Goal: Information Seeking & Learning: Check status

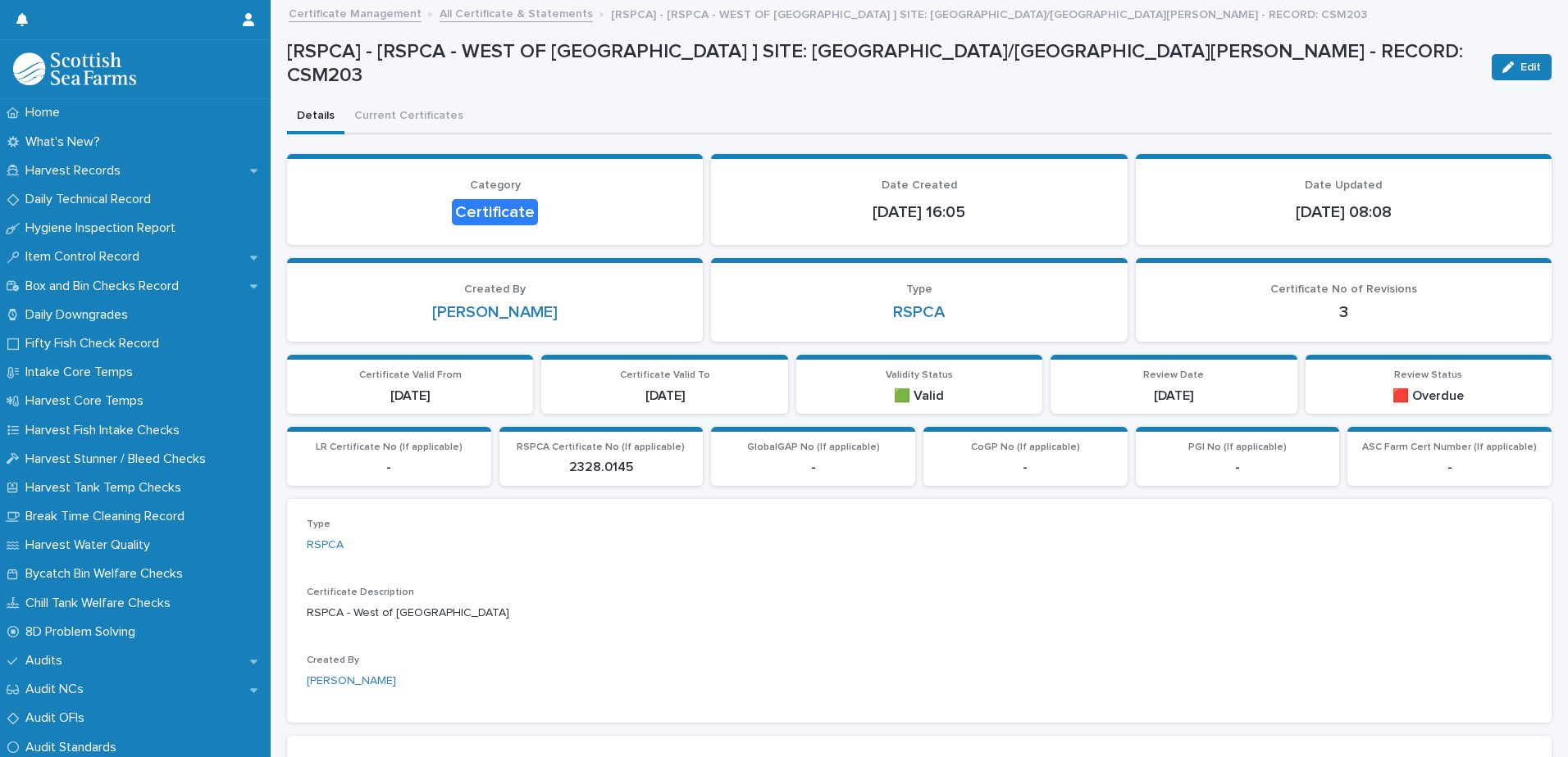
click at [525, 13] on link "All Certificate & Statements" at bounding box center [516, 12] width 153 height 19
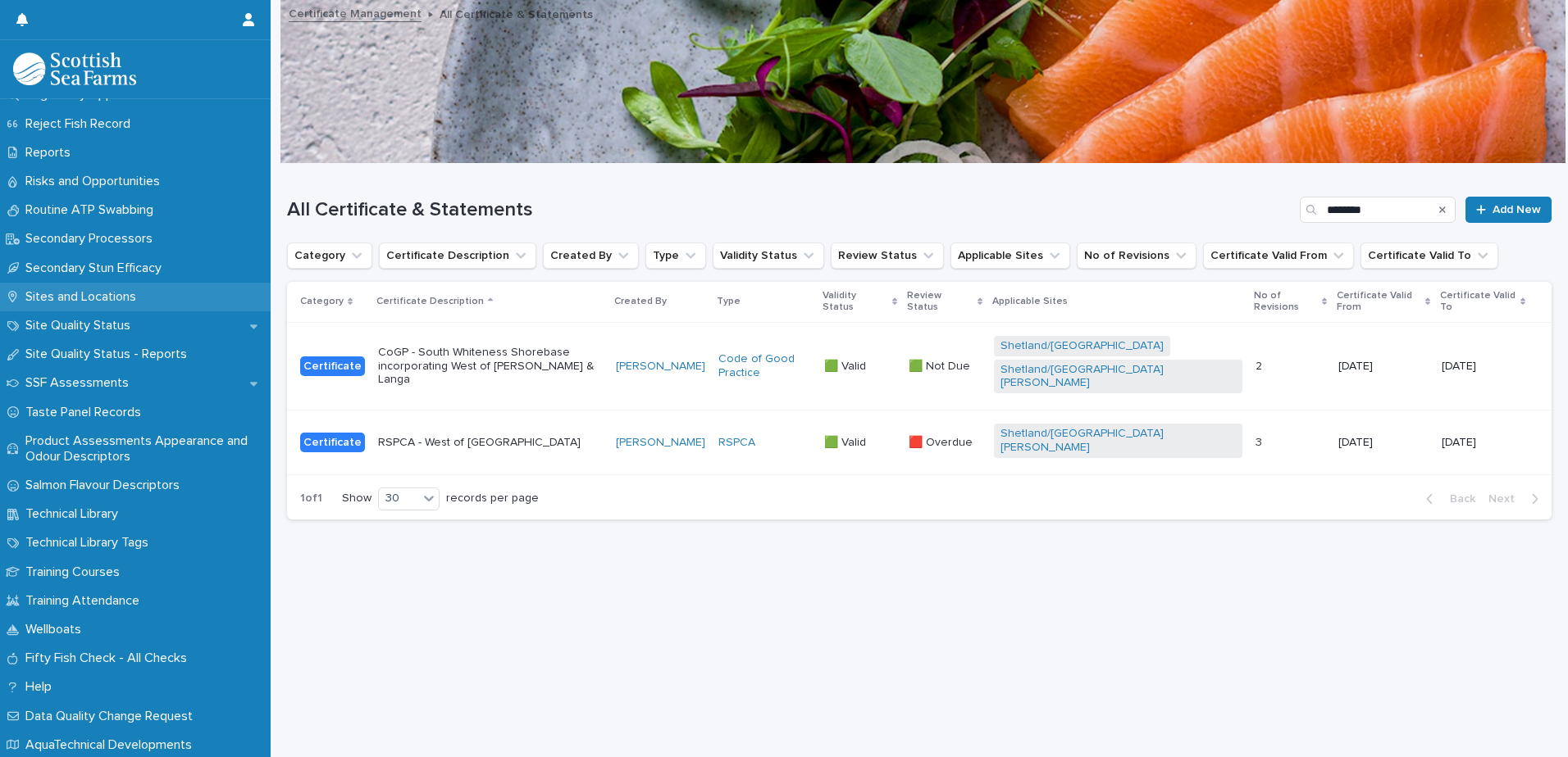
scroll to position [2377, 0]
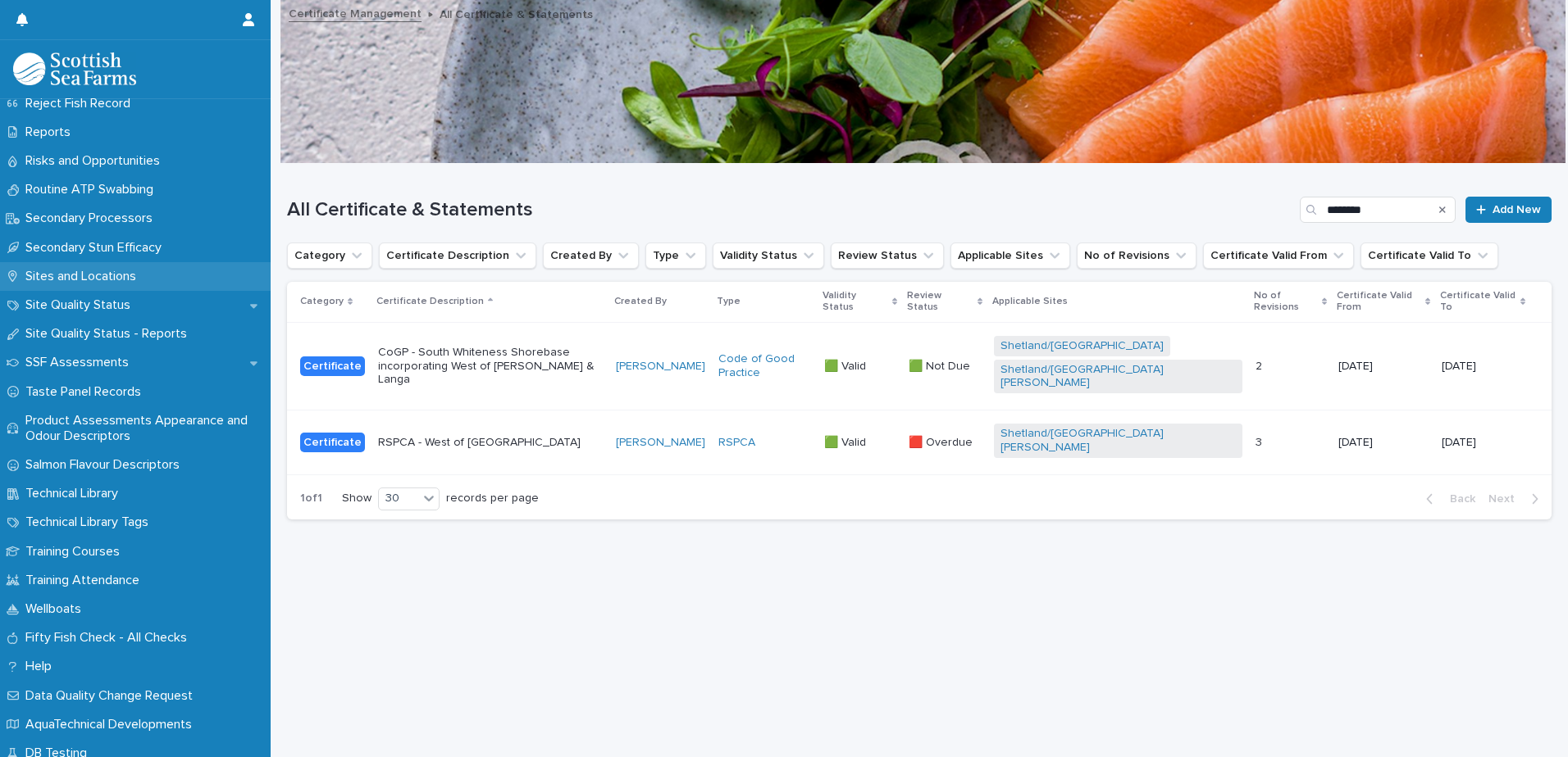
click at [125, 272] on p "Sites and Locations" at bounding box center [84, 276] width 131 height 16
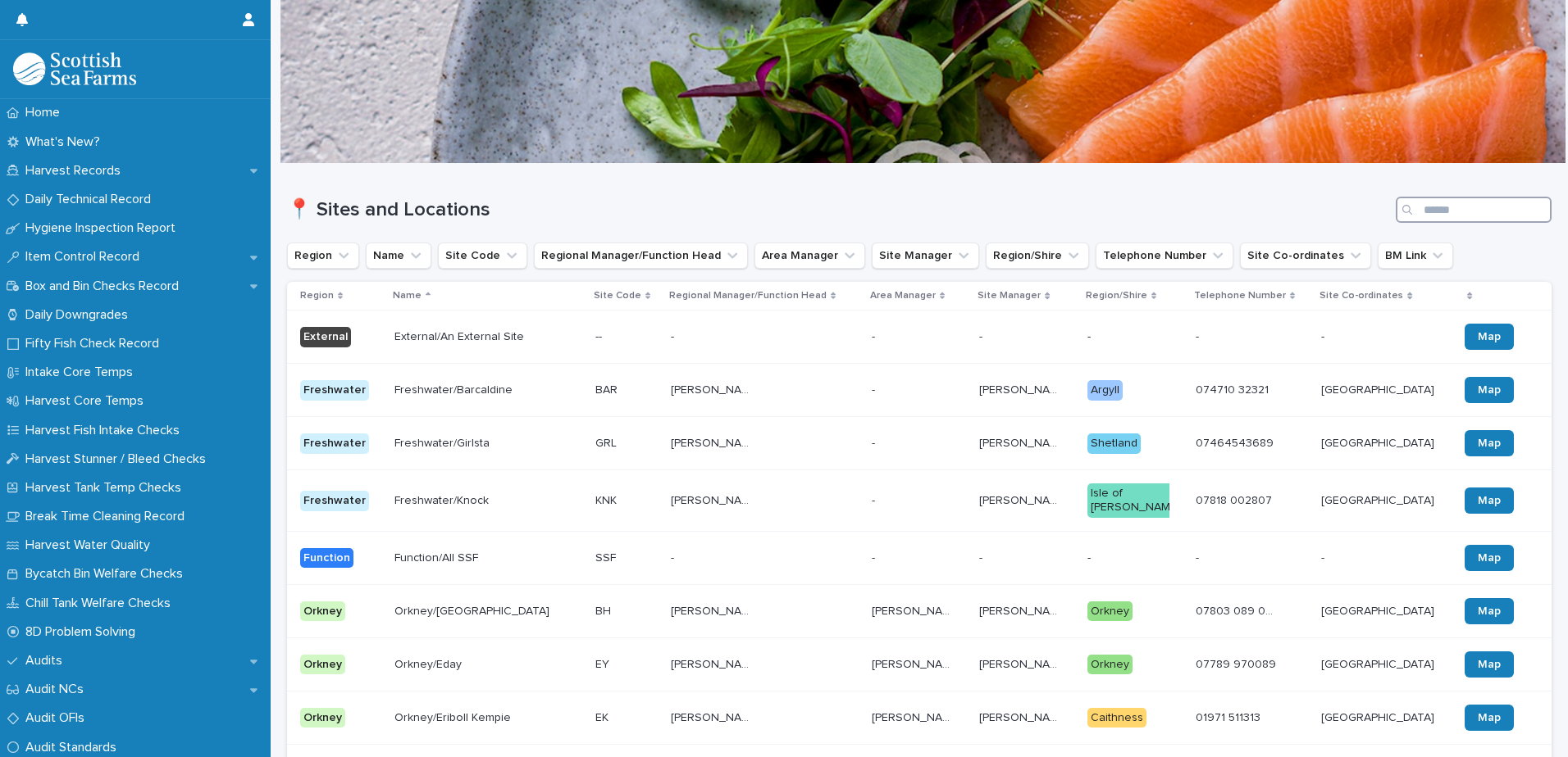
click at [1468, 211] on input "Search" at bounding box center [1474, 209] width 155 height 27
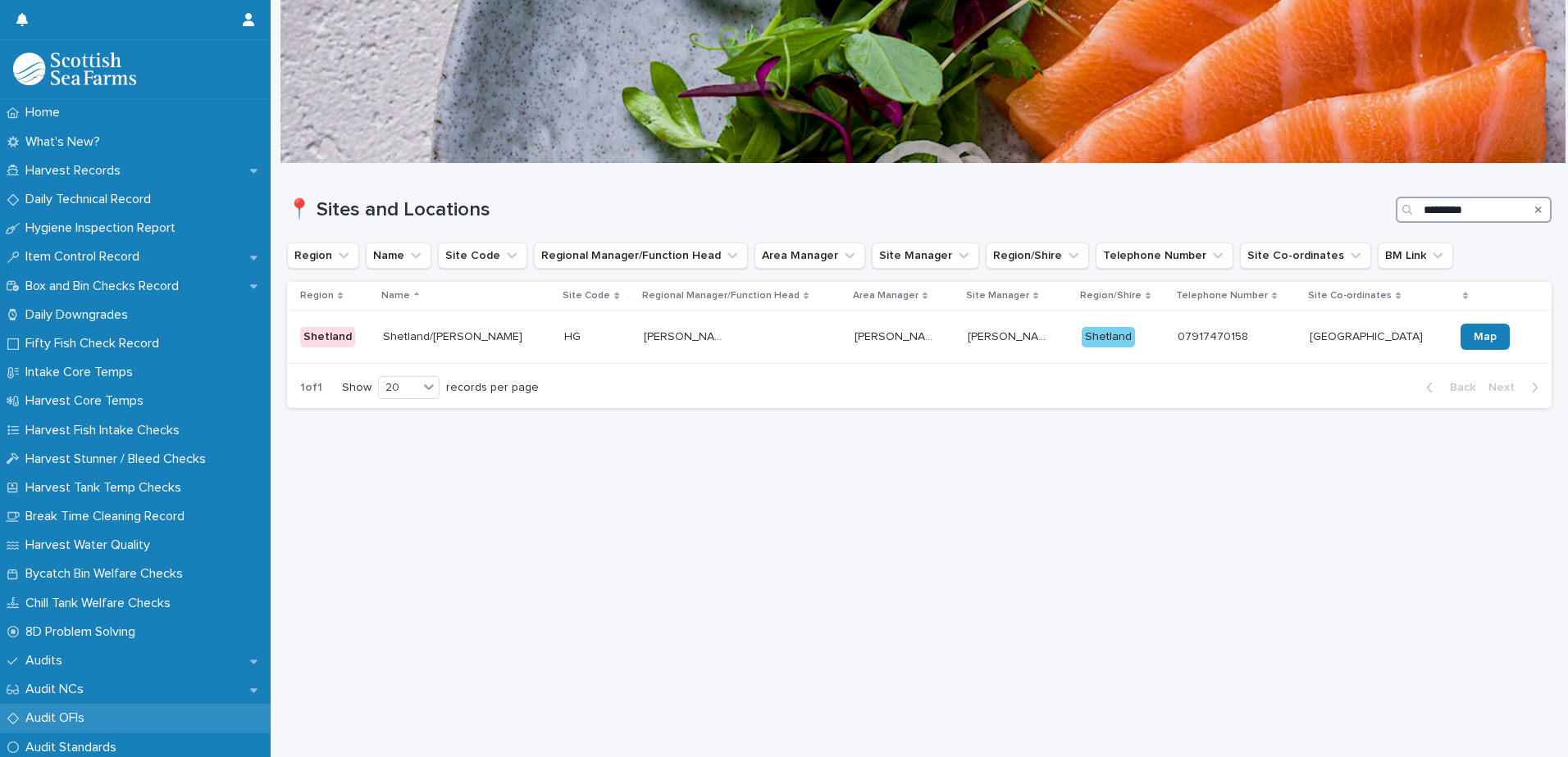
type input "*********"
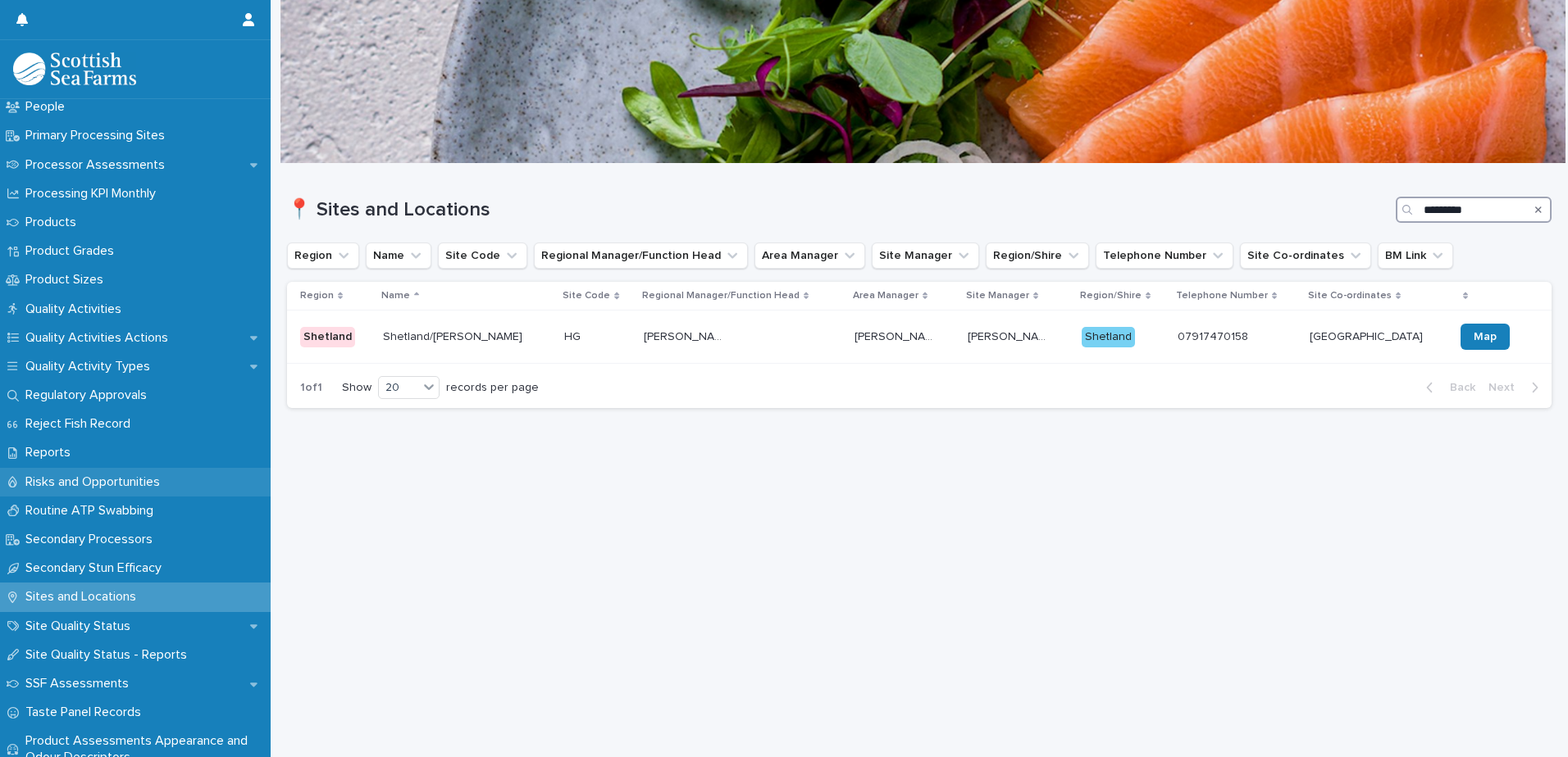
scroll to position [2049, 0]
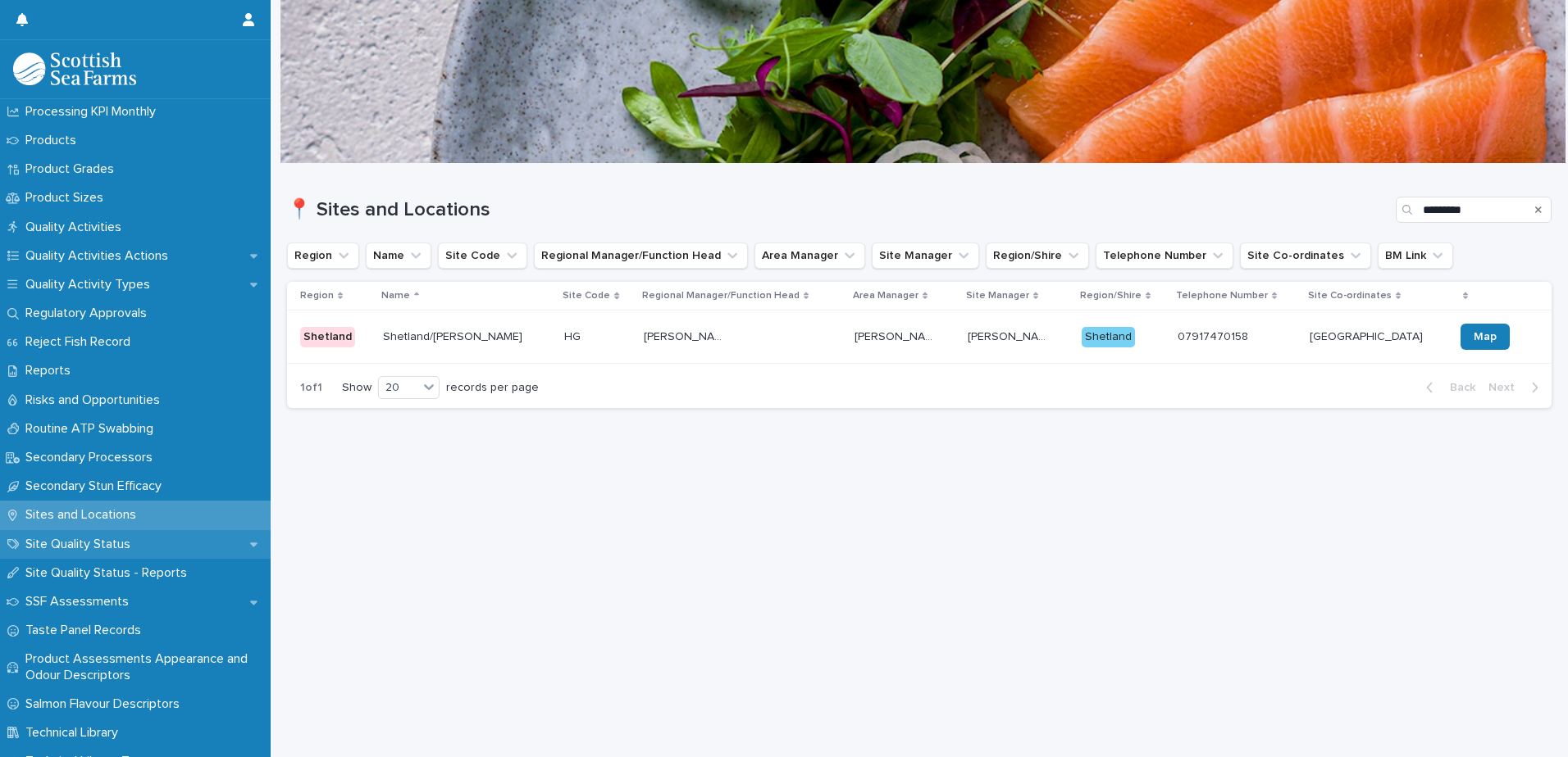
click at [126, 544] on p "Site Quality Status" at bounding box center [81, 545] width 125 height 16
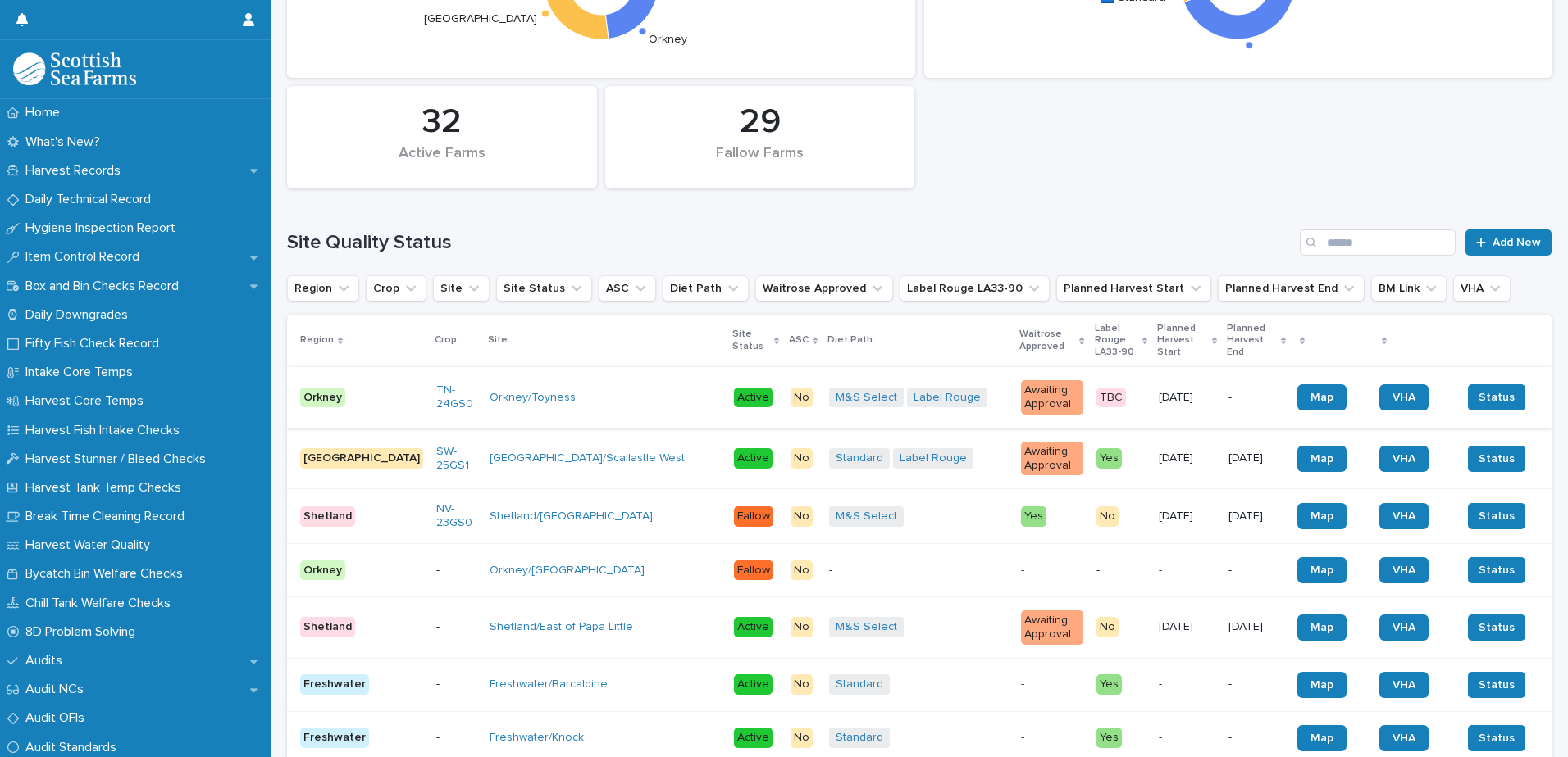
scroll to position [410, 0]
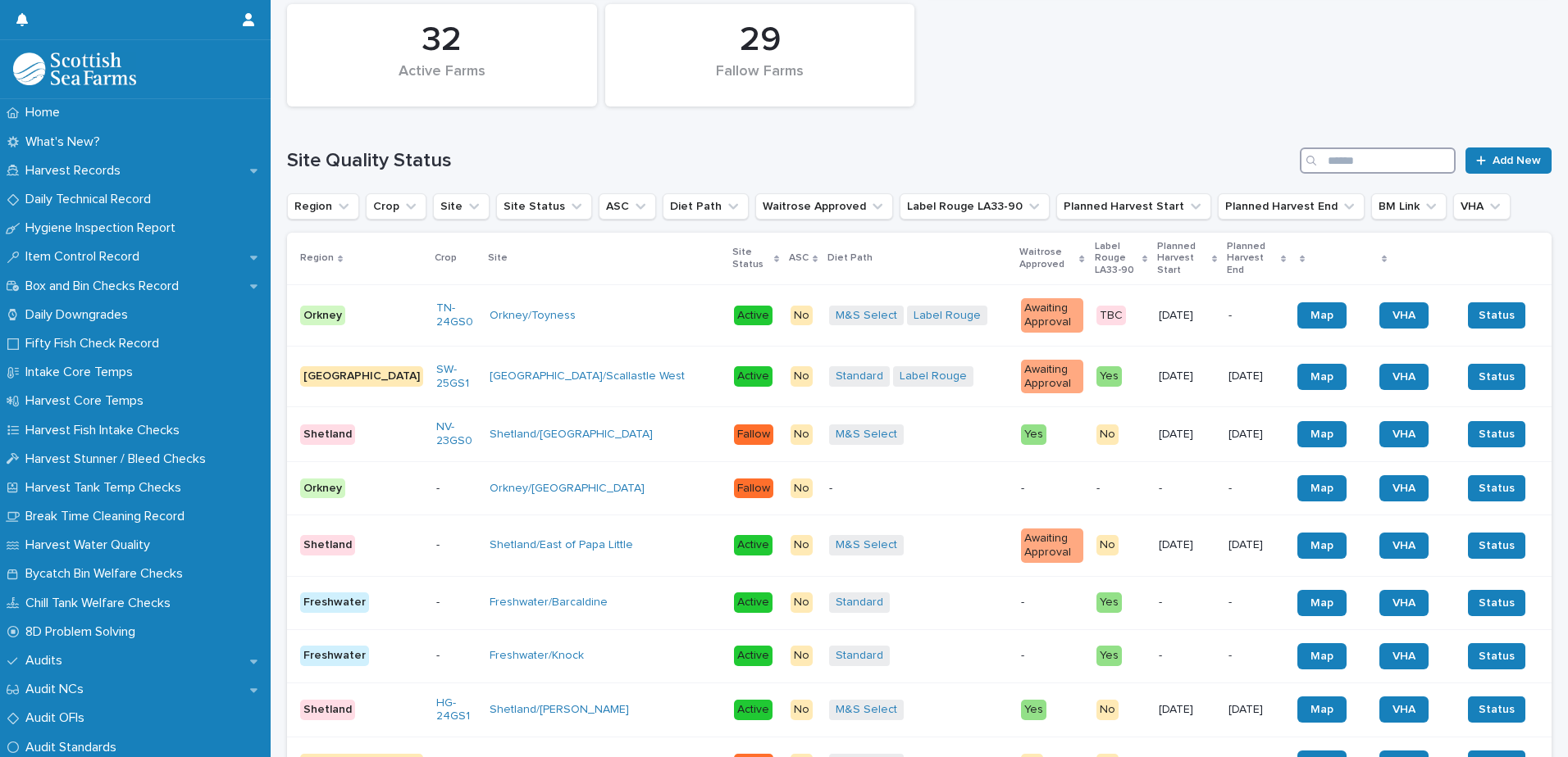
click at [1328, 162] on input "Search" at bounding box center [1378, 160] width 155 height 27
click at [1162, 124] on div "Site Quality Status Add New" at bounding box center [920, 154] width 1265 height 79
click at [1350, 159] on input "Search" at bounding box center [1378, 160] width 155 height 27
click at [1330, 147] on input "Search" at bounding box center [1378, 160] width 155 height 27
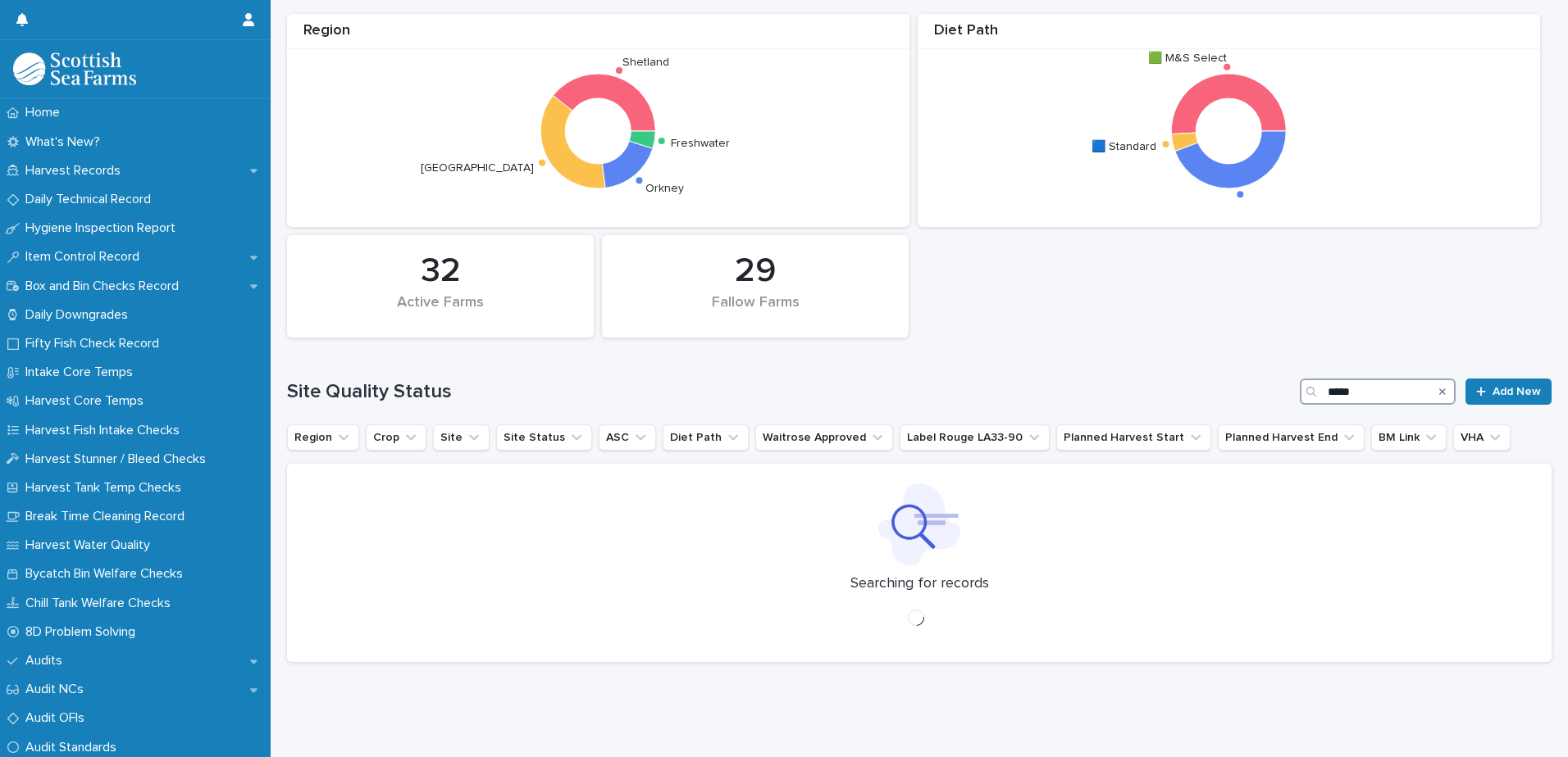
scroll to position [224, 0]
type input "*"
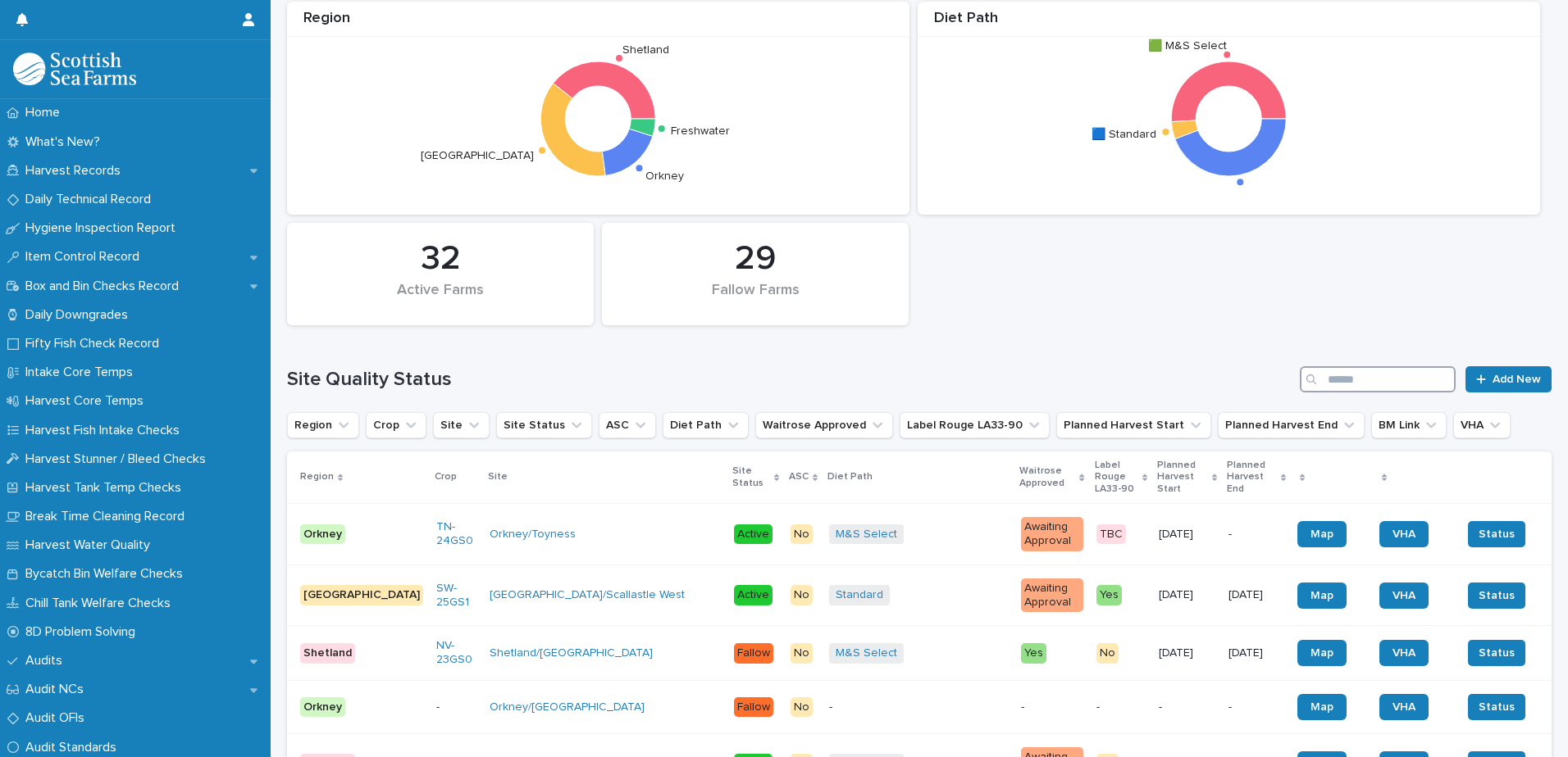
scroll to position [410, 0]
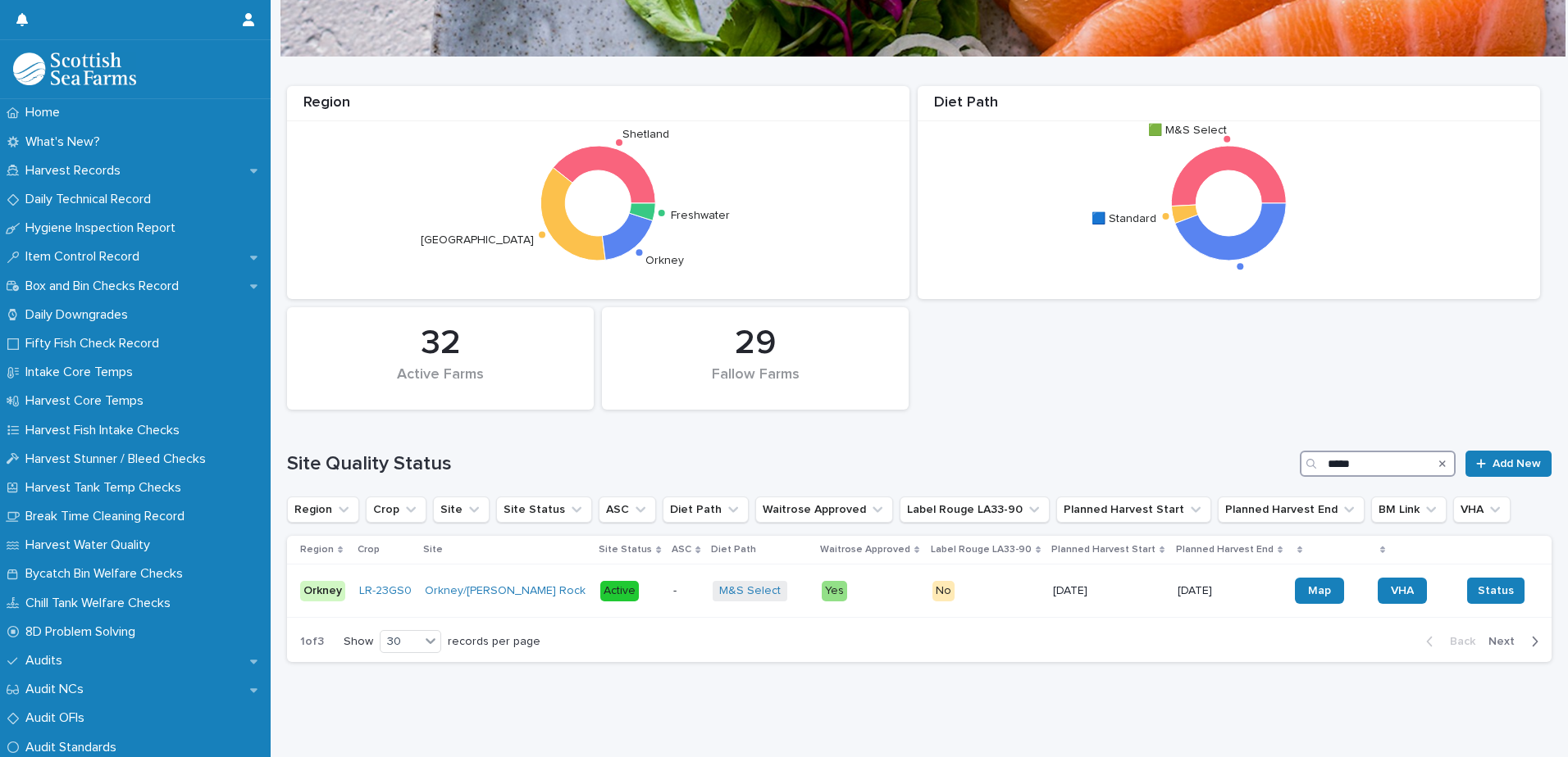
scroll to position [119, 0]
type input "*****"
click at [1439, 459] on icon "Search" at bounding box center [1442, 464] width 7 height 10
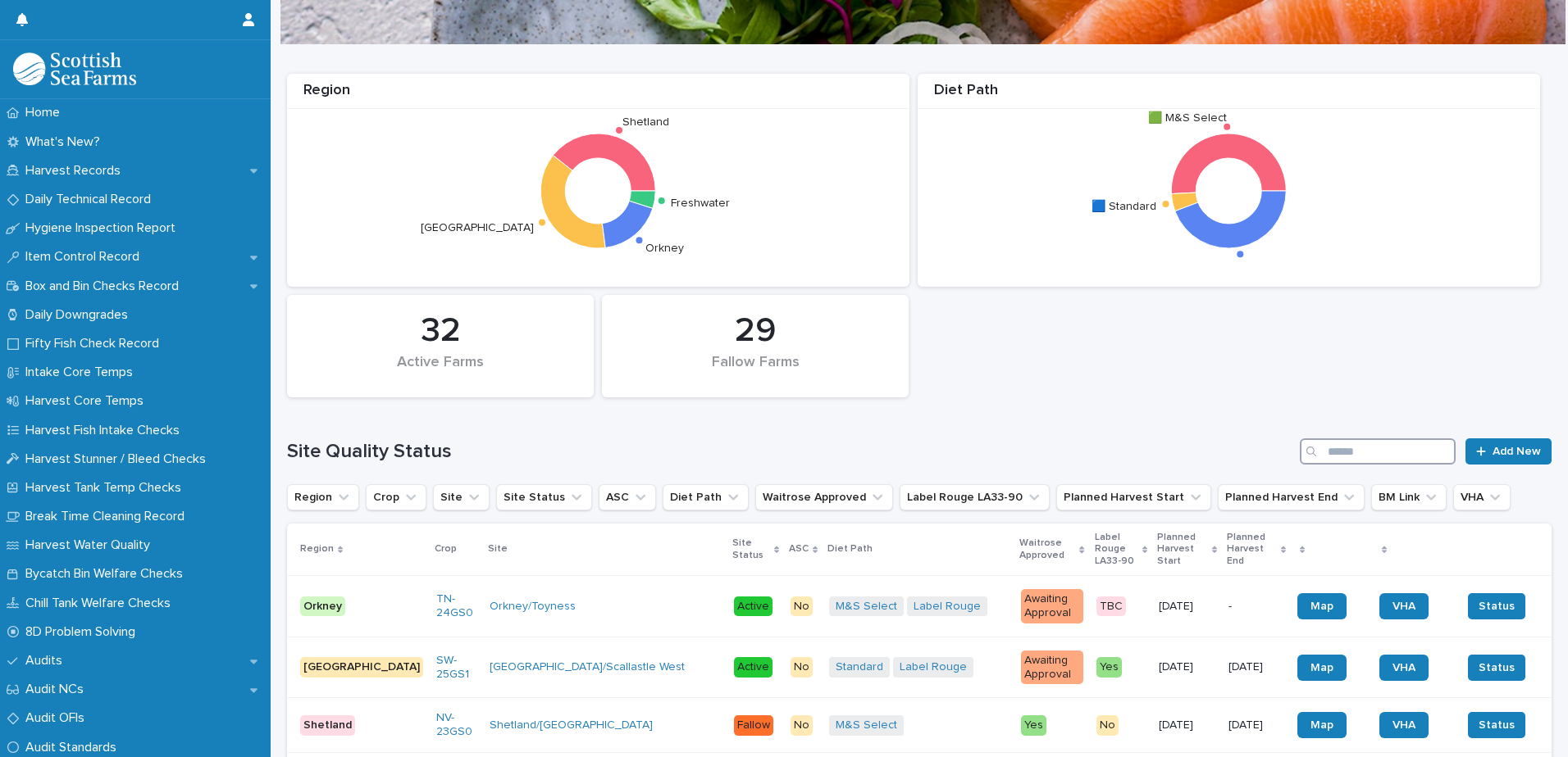
click at [1327, 446] on input "Search" at bounding box center [1378, 451] width 155 height 27
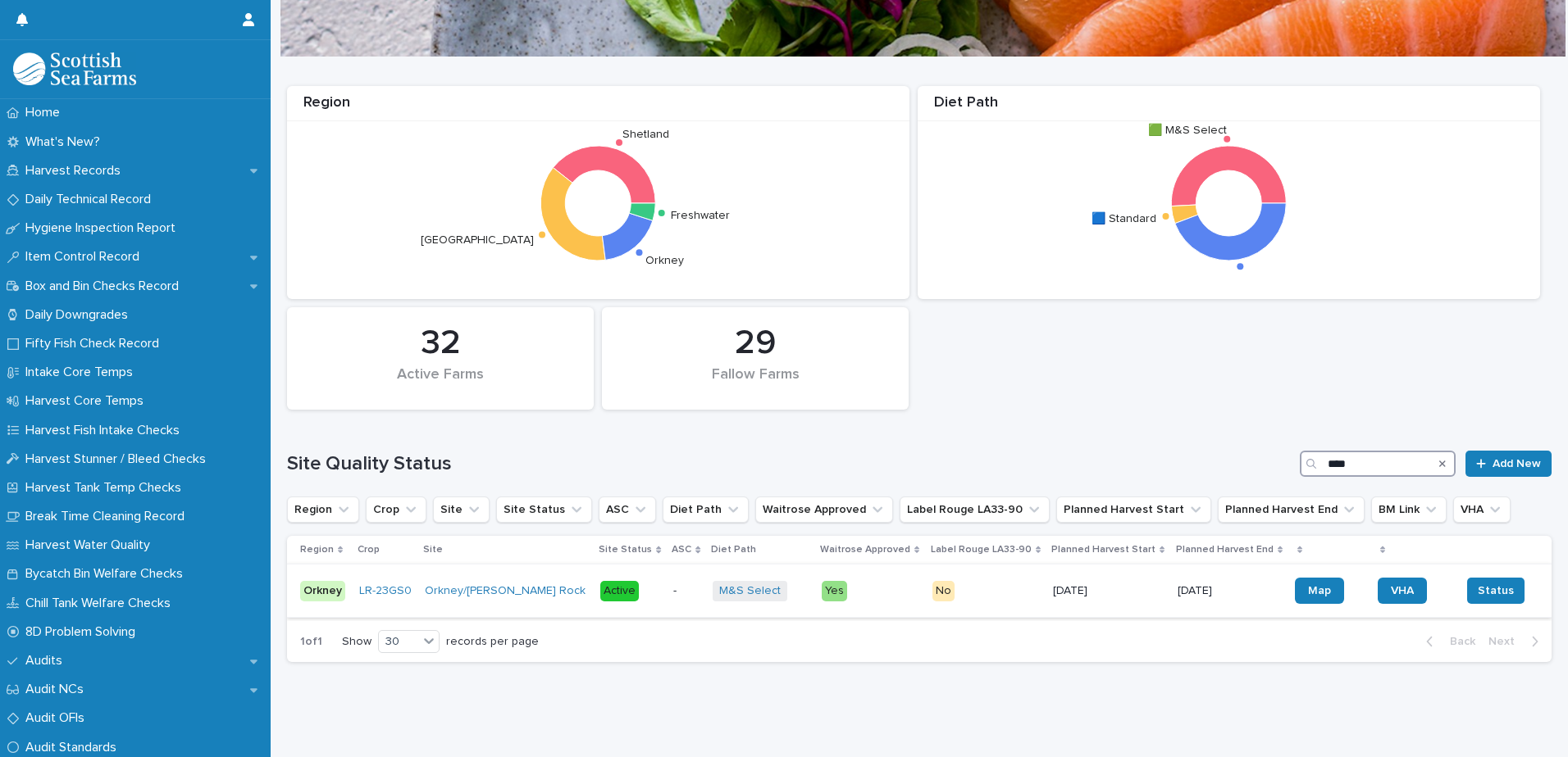
type input "****"
click at [958, 581] on p "No" at bounding box center [987, 591] width 108 height 21
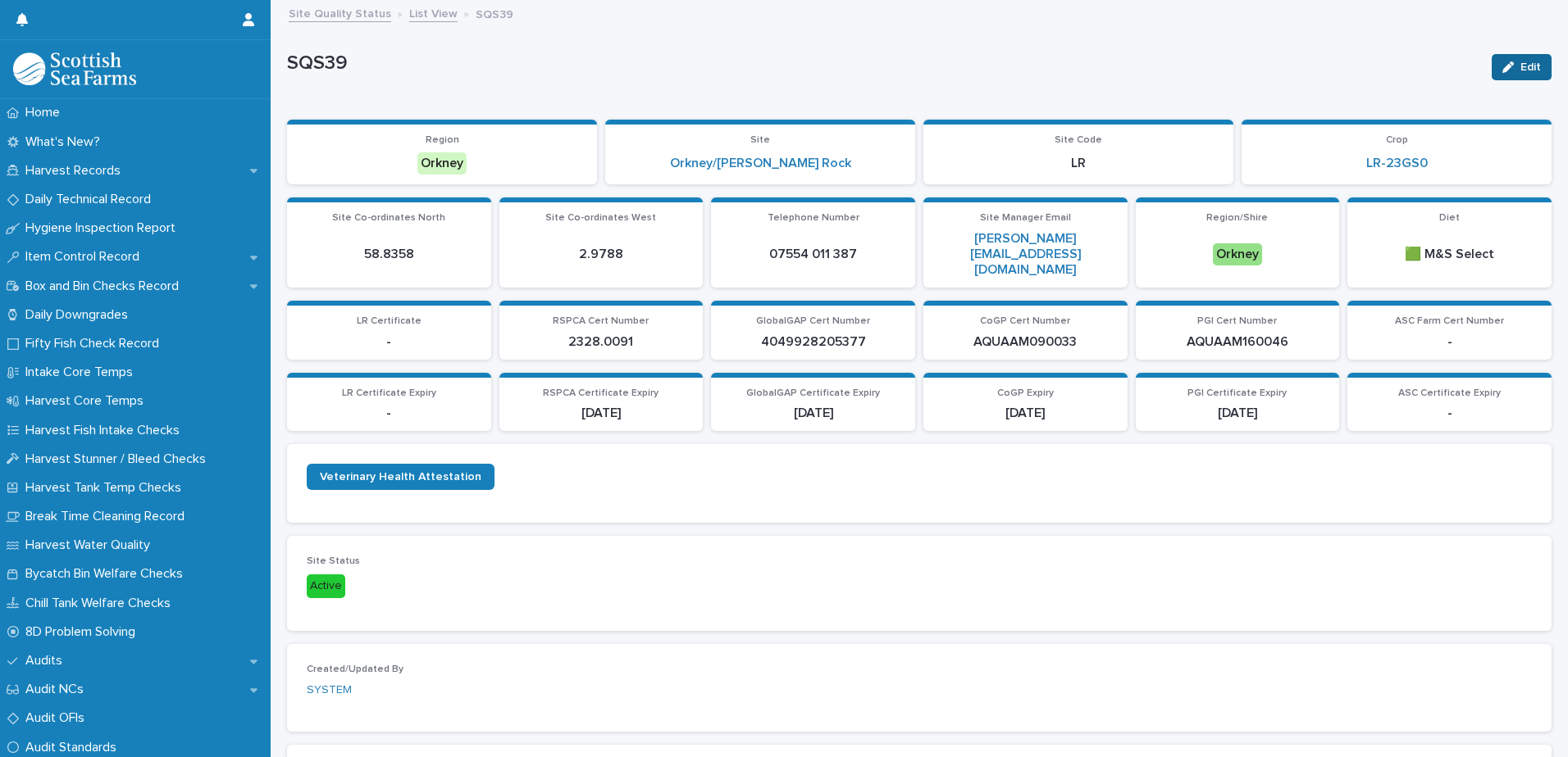
click at [1502, 72] on icon "button" at bounding box center [1508, 68] width 12 height 12
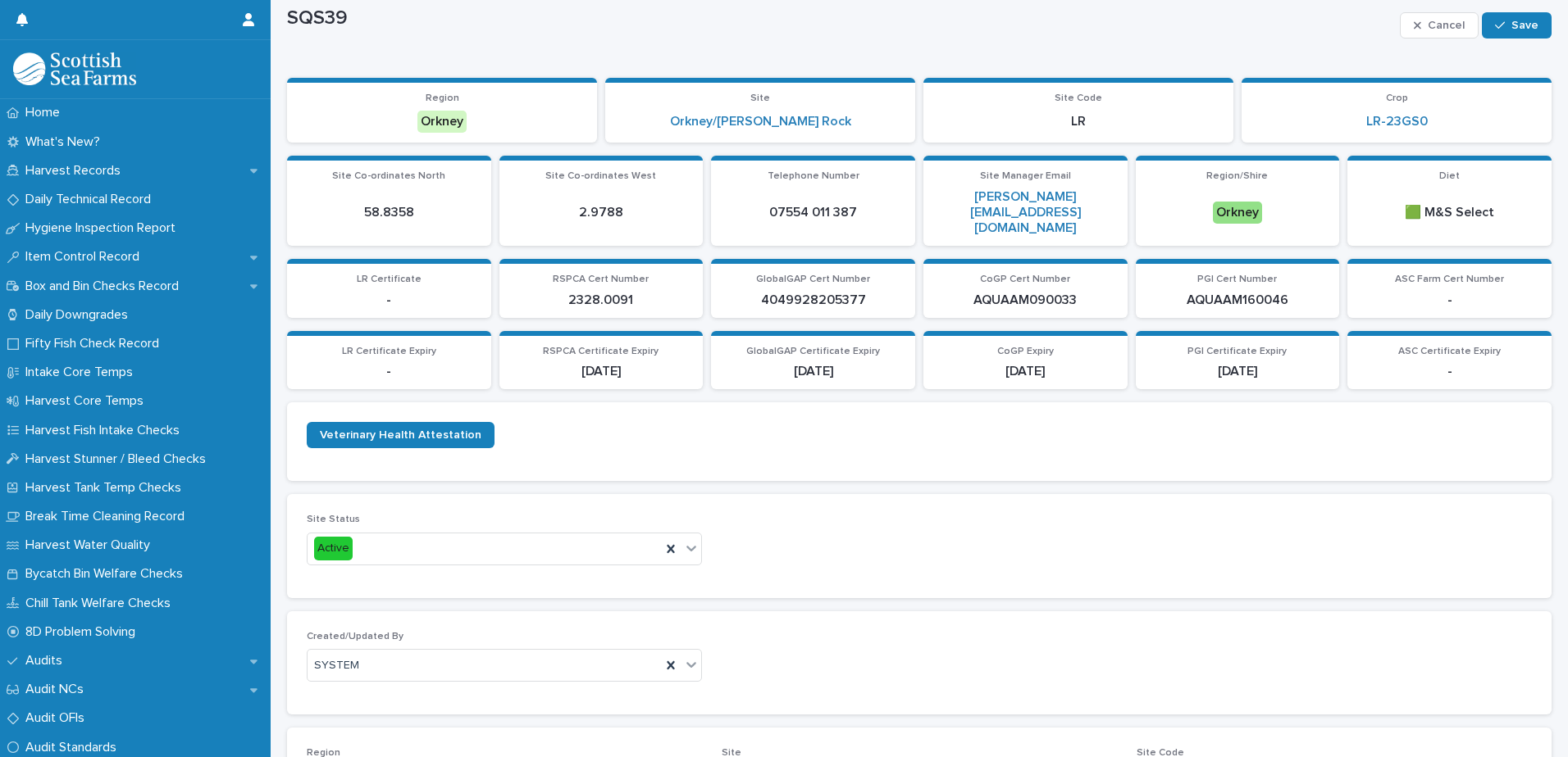
scroll to position [82, 0]
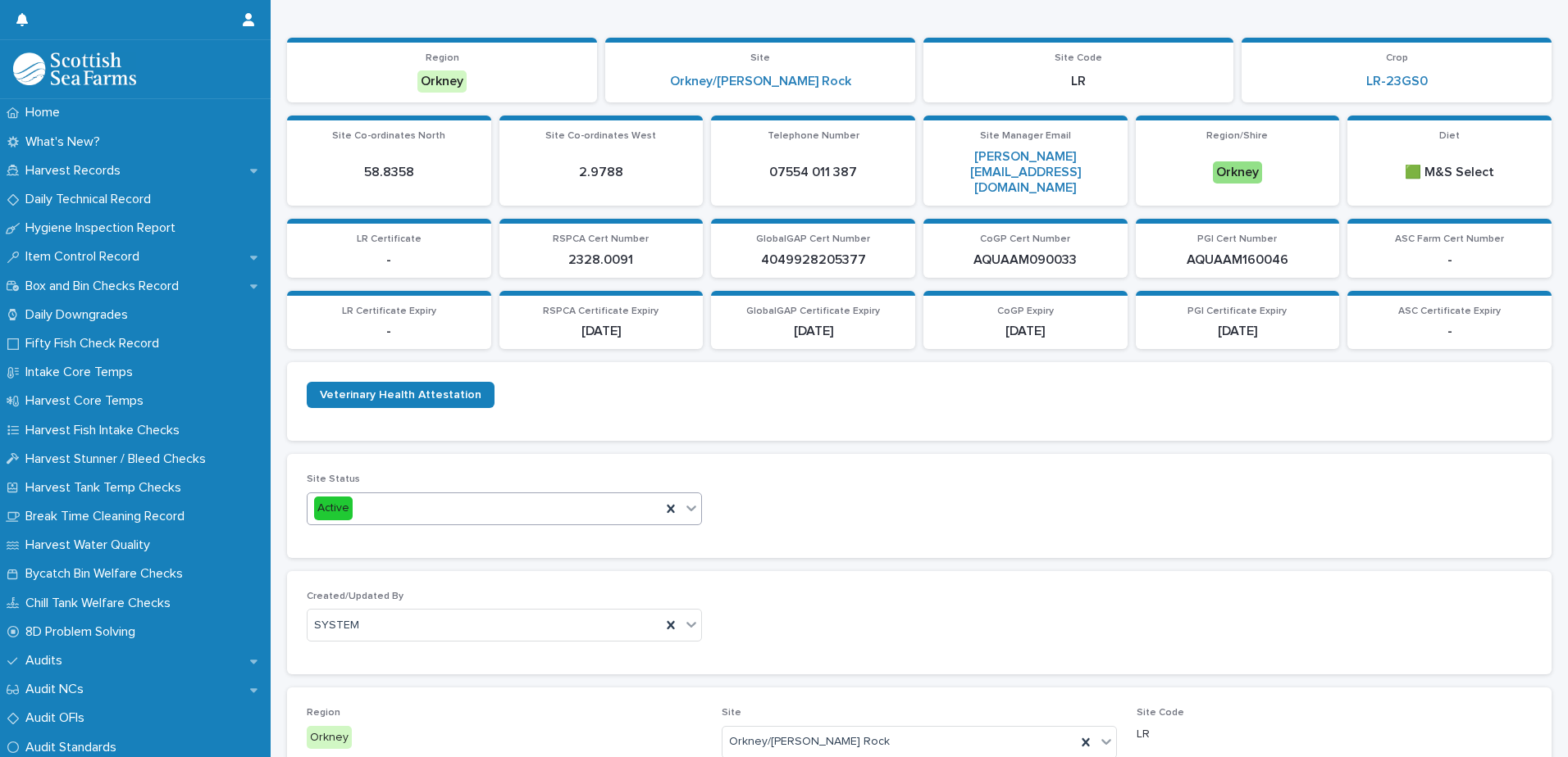
click at [688, 500] on icon at bounding box center [692, 508] width 17 height 17
click at [619, 524] on div "Fallow" at bounding box center [503, 524] width 390 height 29
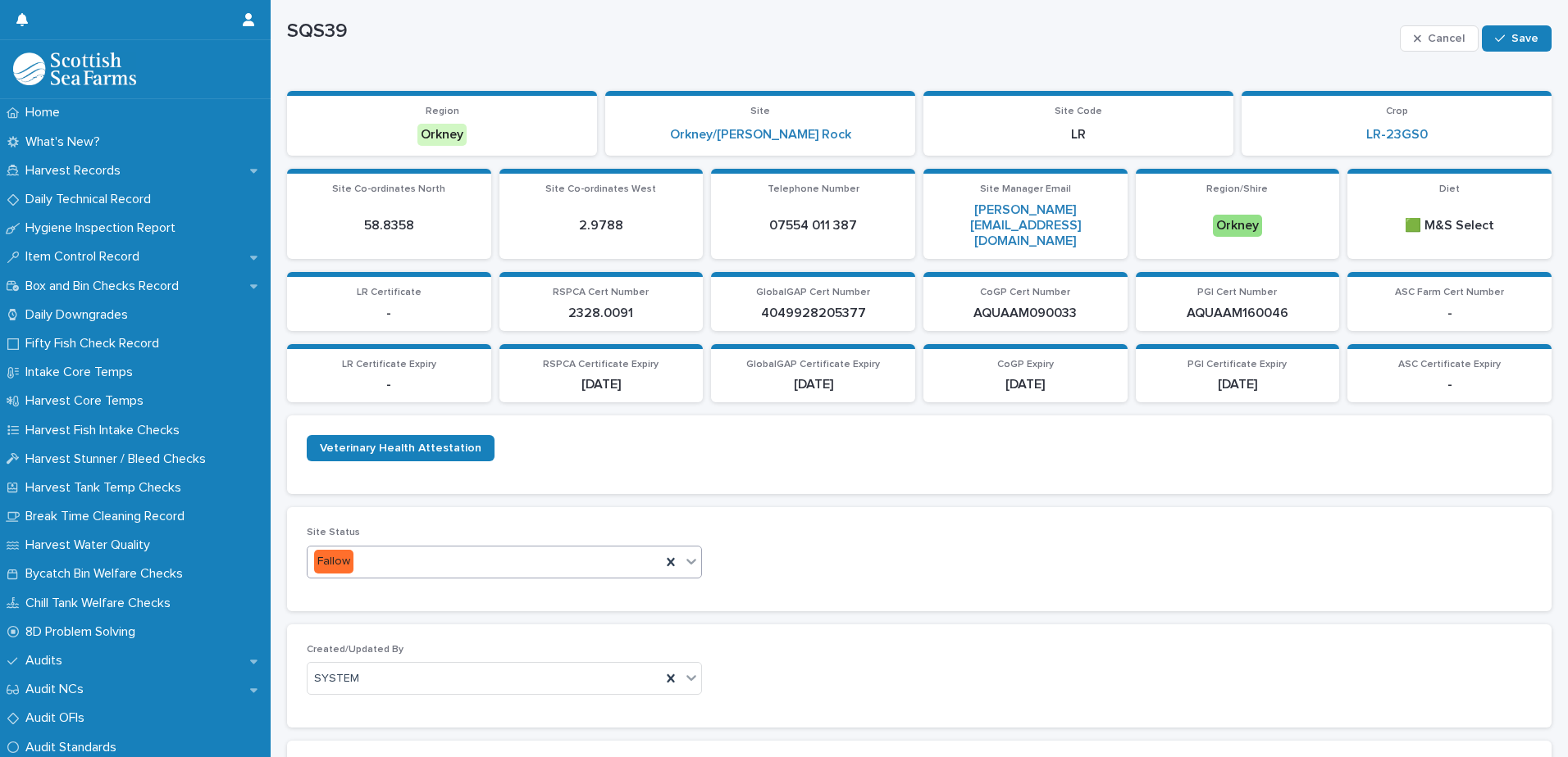
scroll to position [0, 0]
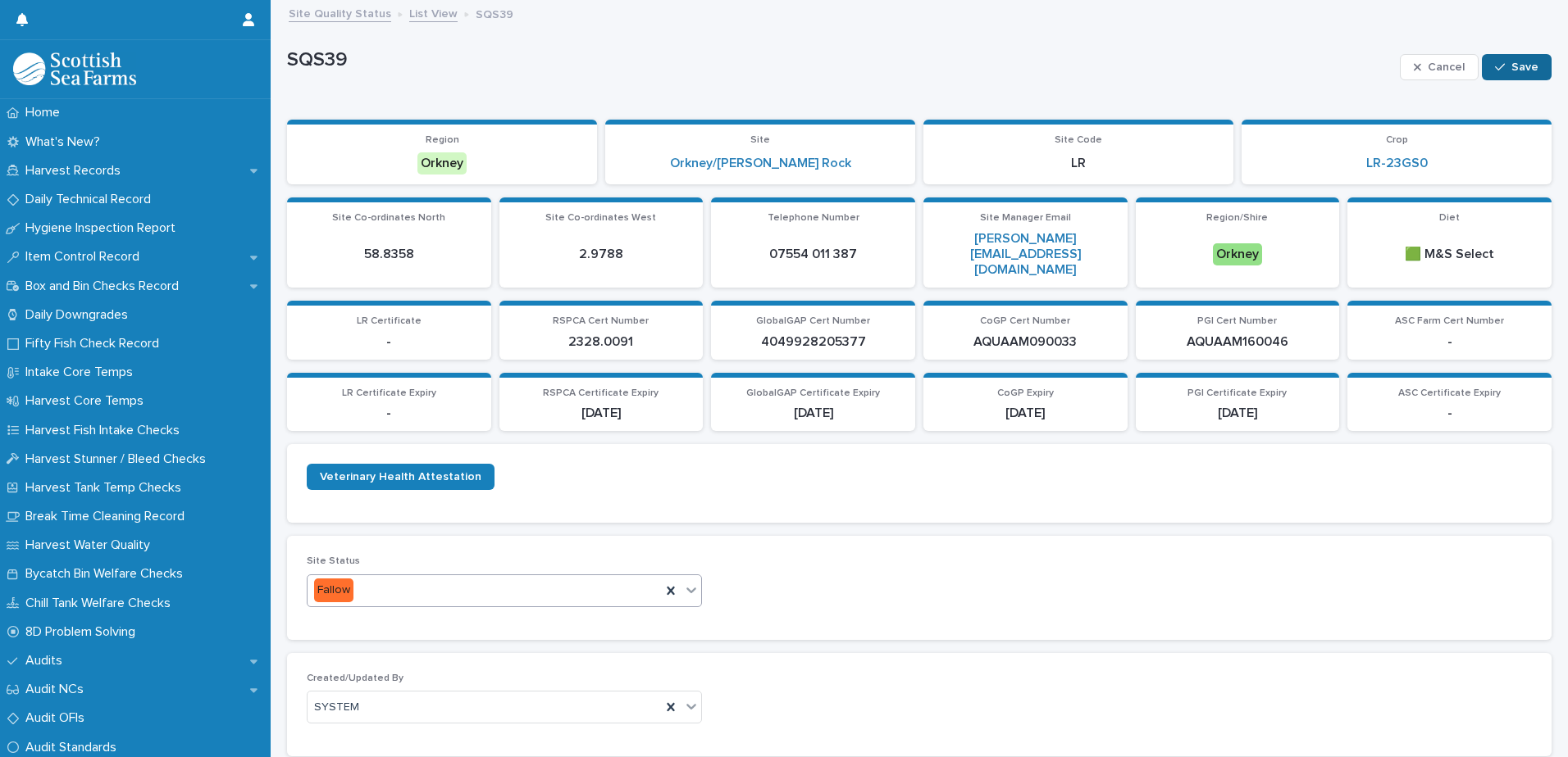
click at [1495, 63] on icon "button" at bounding box center [1500, 68] width 10 height 12
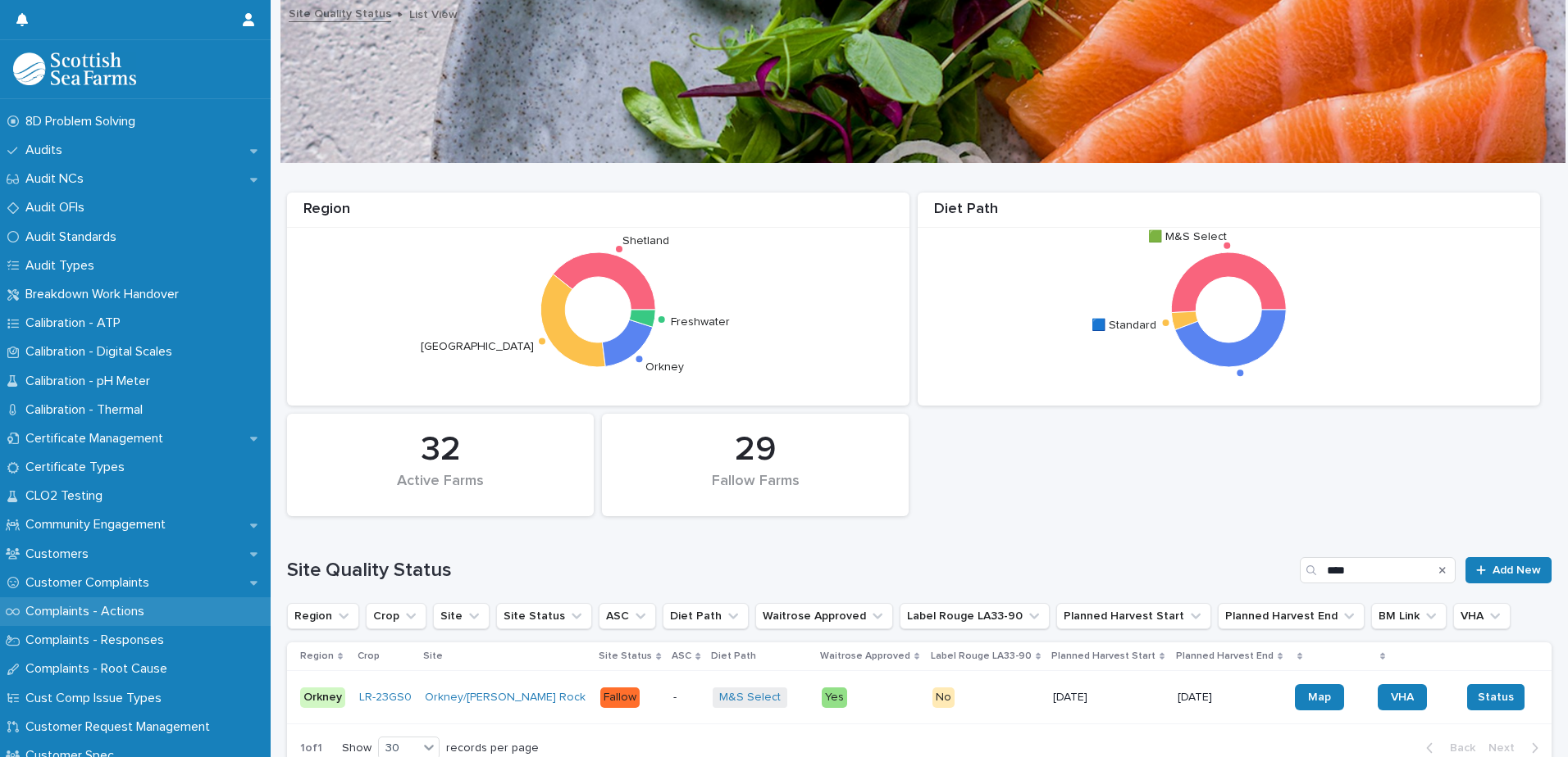
scroll to position [574, 0]
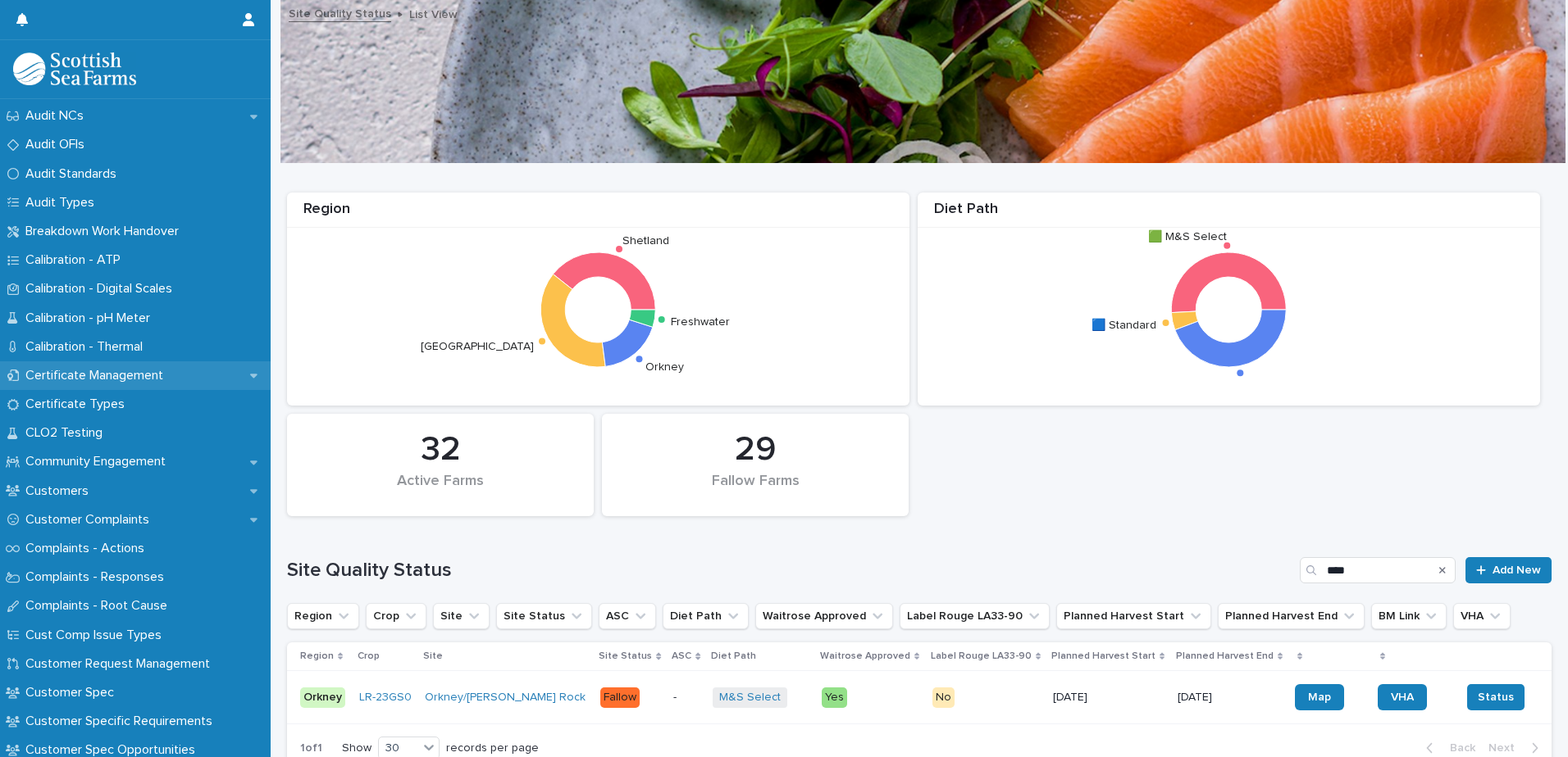
click at [126, 379] on p "Certificate Management" at bounding box center [97, 376] width 157 height 16
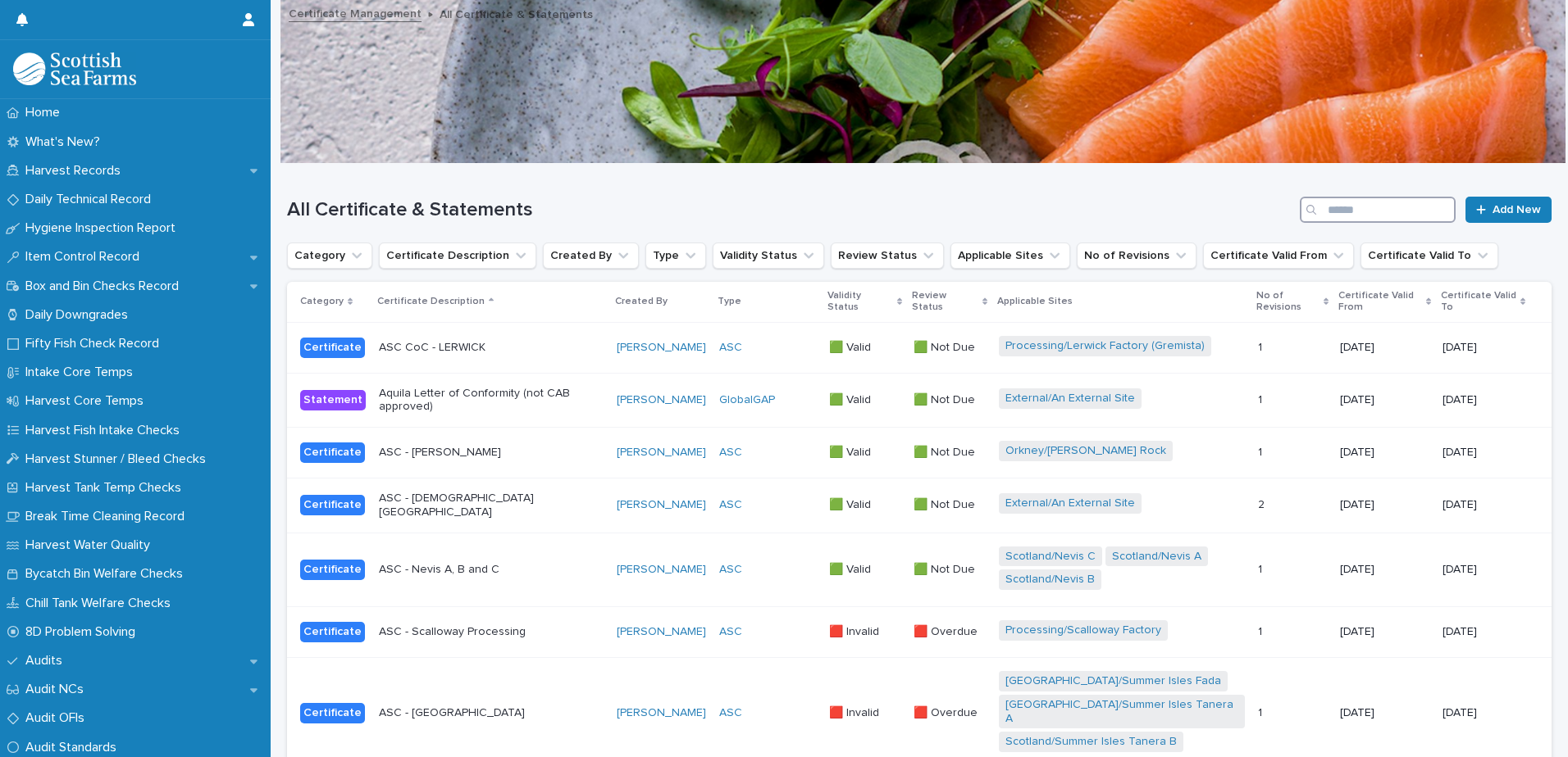
click at [1333, 204] on input "Search" at bounding box center [1378, 209] width 155 height 27
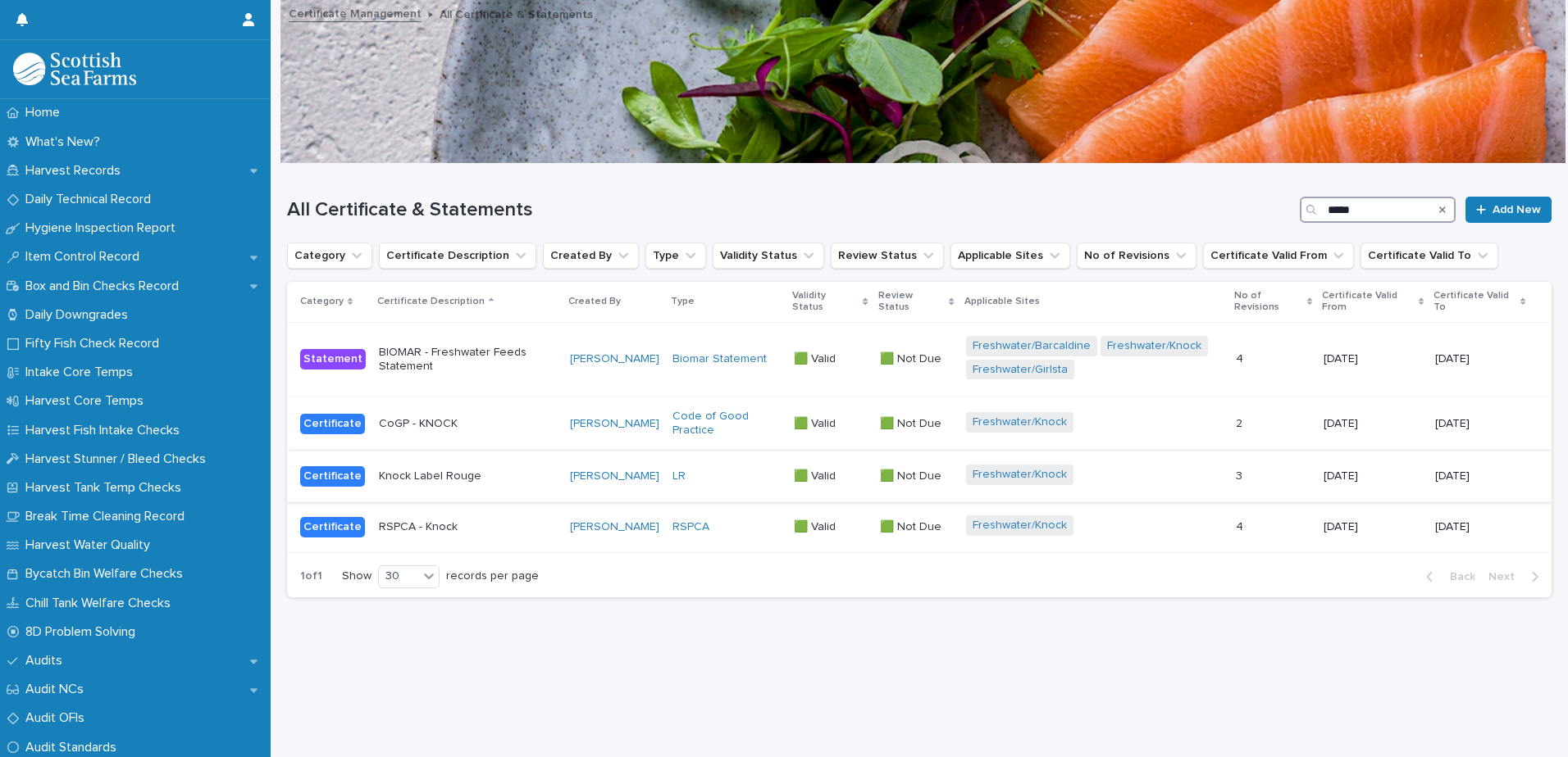
type input "*****"
click at [658, 476] on div "[PERSON_NAME]" at bounding box center [614, 477] width 90 height 14
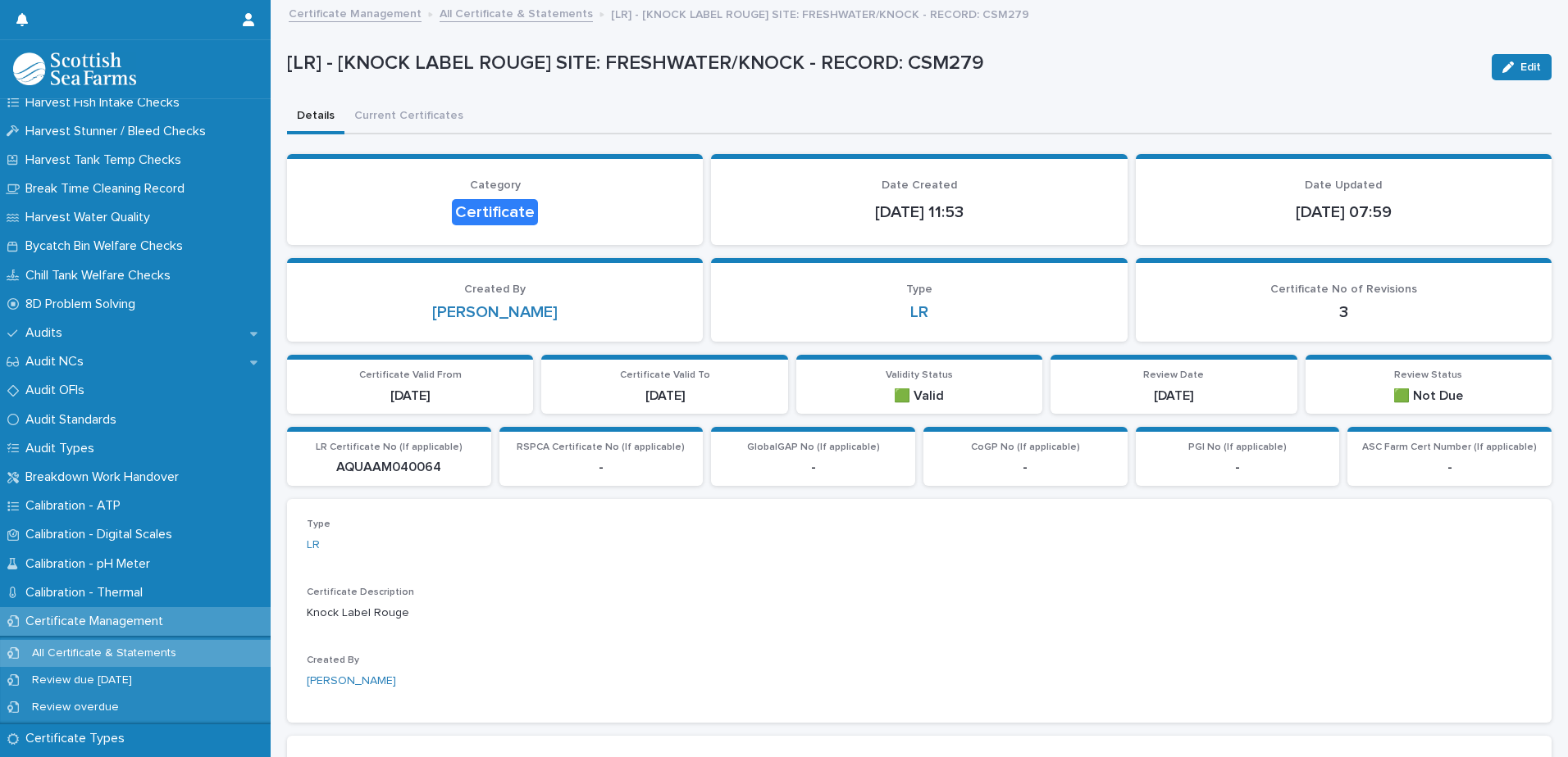
click at [378, 9] on link "Certificate Management" at bounding box center [354, 12] width 133 height 19
